Goal: Information Seeking & Learning: Learn about a topic

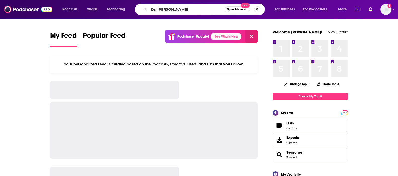
type input "Dr. [PERSON_NAME]"
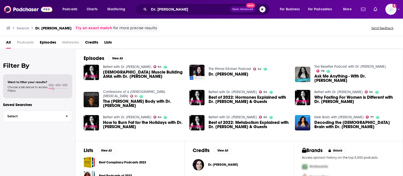
click at [122, 75] on span "[DEMOGRAPHIC_DATA] Muscle Building AMA with Dr. [PERSON_NAME]" at bounding box center [143, 74] width 80 height 9
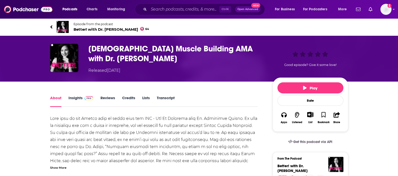
click at [74, 96] on link "Insights" at bounding box center [81, 101] width 25 height 12
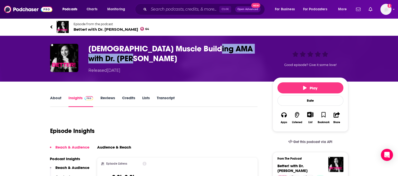
drag, startPoint x: 213, startPoint y: 46, endPoint x: 241, endPoint y: 57, distance: 30.8
click at [241, 57] on h3 "[DEMOGRAPHIC_DATA] Muscle Building AMA with Dr. [PERSON_NAME]" at bounding box center [176, 54] width 176 height 20
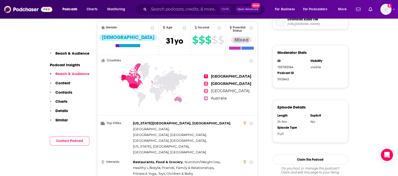
scroll to position [252, 0]
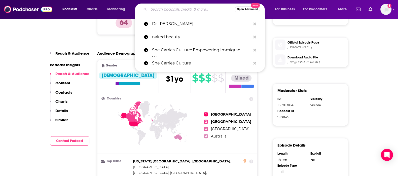
click at [193, 8] on input "Search podcasts, credits, & more..." at bounding box center [192, 9] width 86 height 8
paste input "Realfoodology"
type input "Realfoodology"
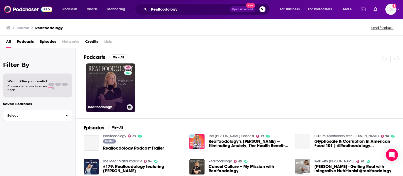
click at [104, 86] on link "65 Realfoodology" at bounding box center [110, 87] width 49 height 49
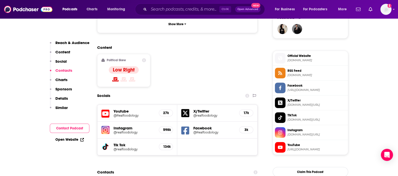
scroll to position [441, 0]
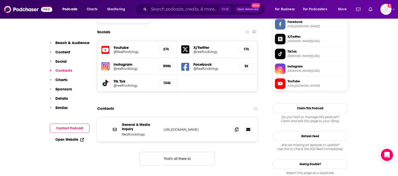
click at [296, 66] on span "Instagram" at bounding box center [317, 66] width 58 height 5
